Goal: Find specific page/section: Find specific page/section

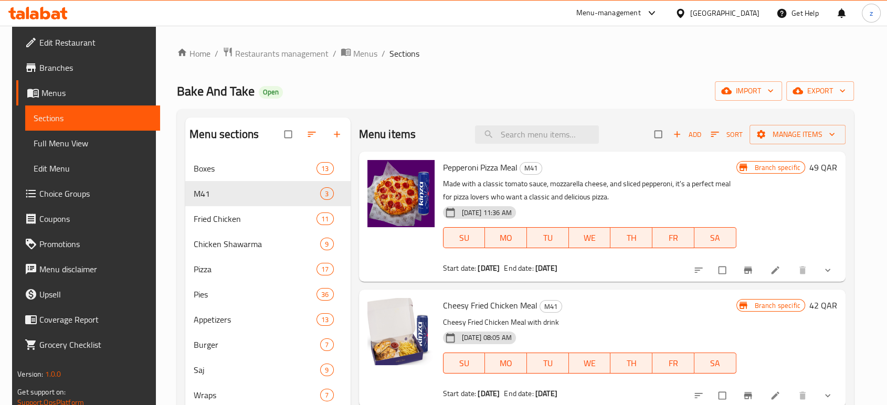
click at [641, 10] on div "Menu-management" at bounding box center [608, 13] width 65 height 13
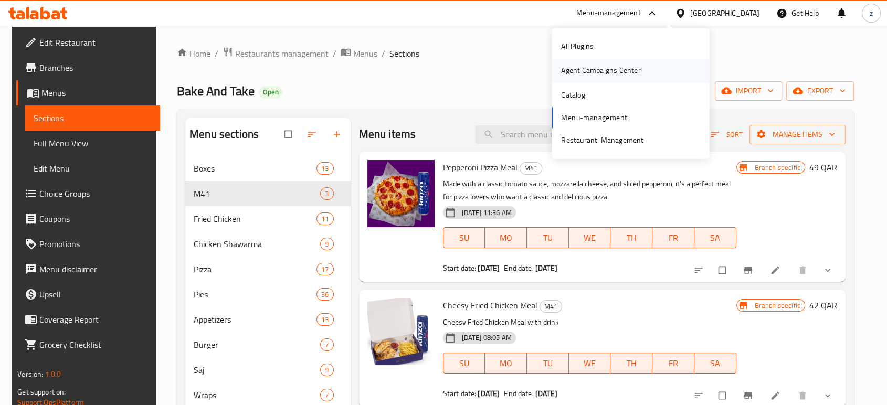
click at [621, 68] on div "Agent Campaigns Center" at bounding box center [600, 71] width 79 height 12
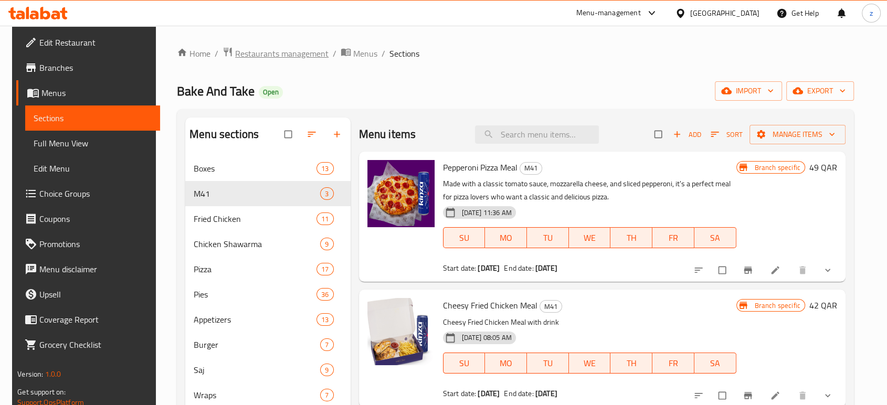
click at [305, 49] on span "Restaurants management" at bounding box center [281, 53] width 93 height 13
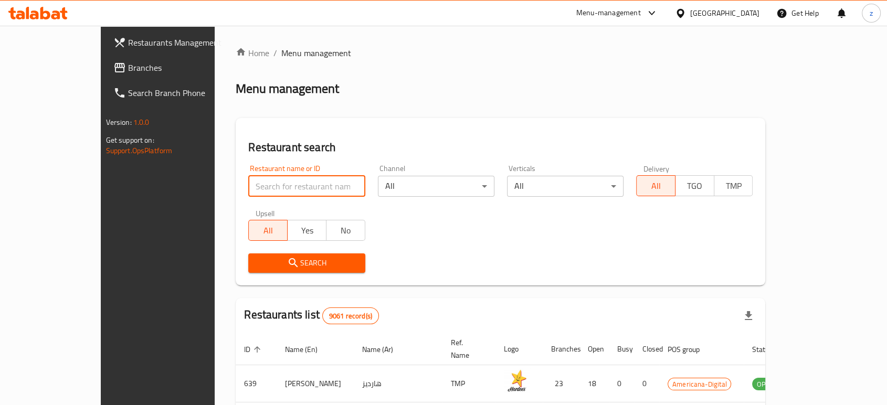
click at [306, 190] on input "search" at bounding box center [306, 186] width 117 height 21
type input "Burger Blast"
click button "Search" at bounding box center [306, 263] width 117 height 19
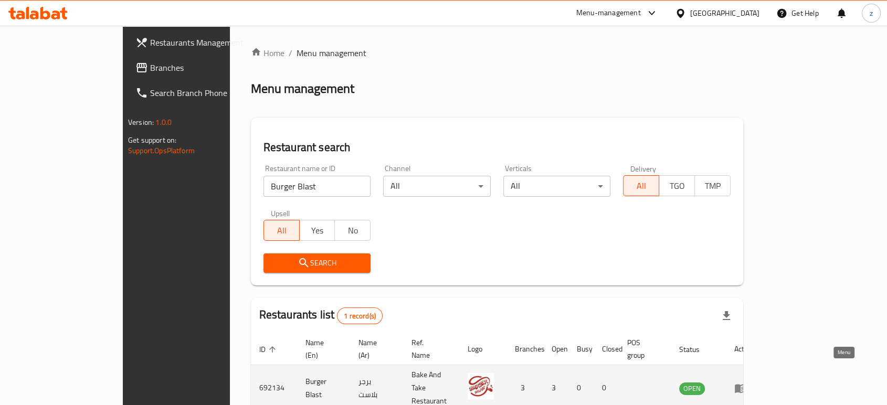
click at [754, 382] on link "enhanced table" at bounding box center [744, 388] width 19 height 13
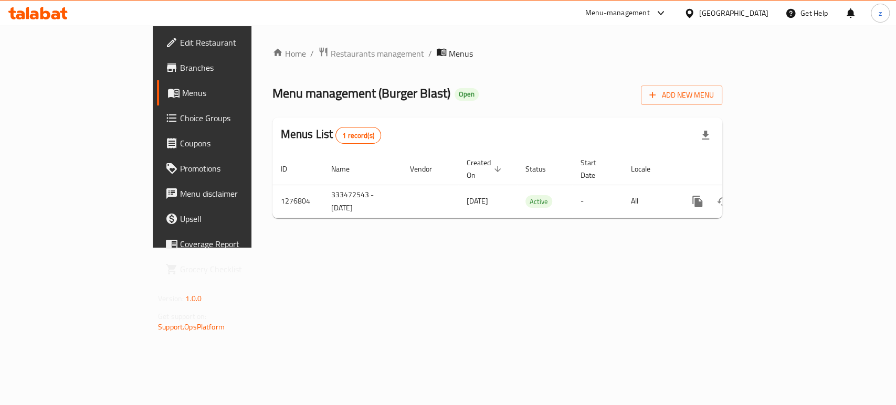
click at [180, 69] on span "Branches" at bounding box center [237, 67] width 114 height 13
